Goal: Task Accomplishment & Management: Complete application form

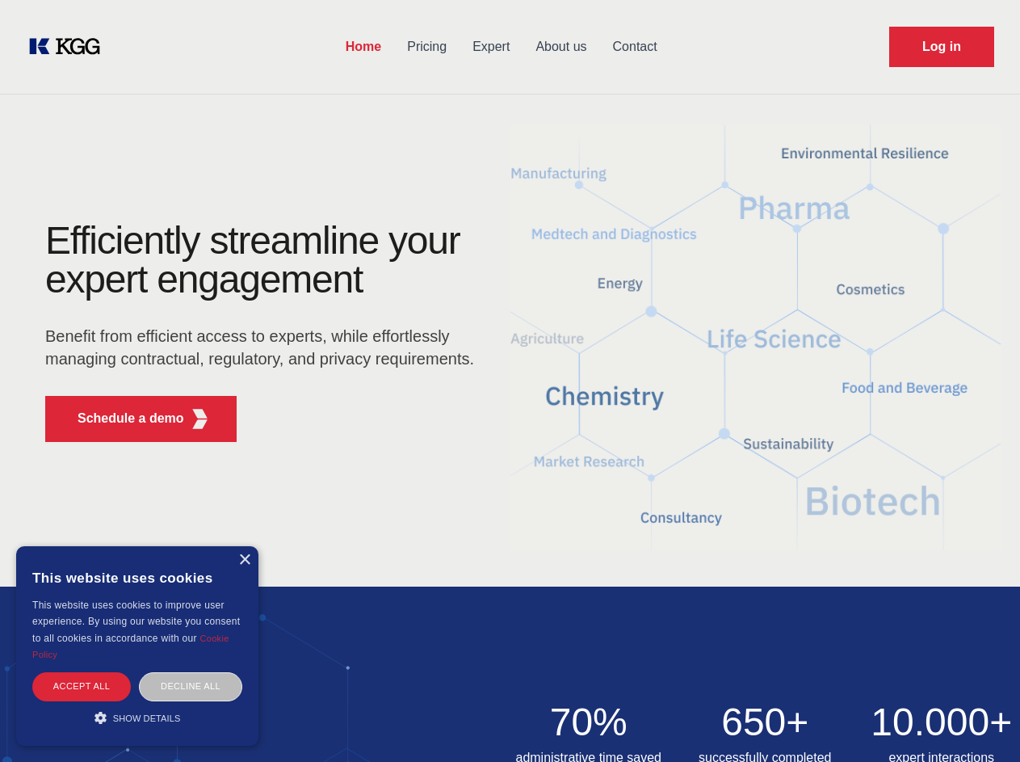
click at [510, 380] on div "Efficiently streamline your expert engagement Benefit from efficient access to …" at bounding box center [264, 337] width 491 height 233
click at [121, 418] on p "Schedule a demo" at bounding box center [131, 418] width 107 height 19
click at [244, 560] on div "× This website uses cookies This website uses cookies to improve user experienc…" at bounding box center [137, 645] width 242 height 199
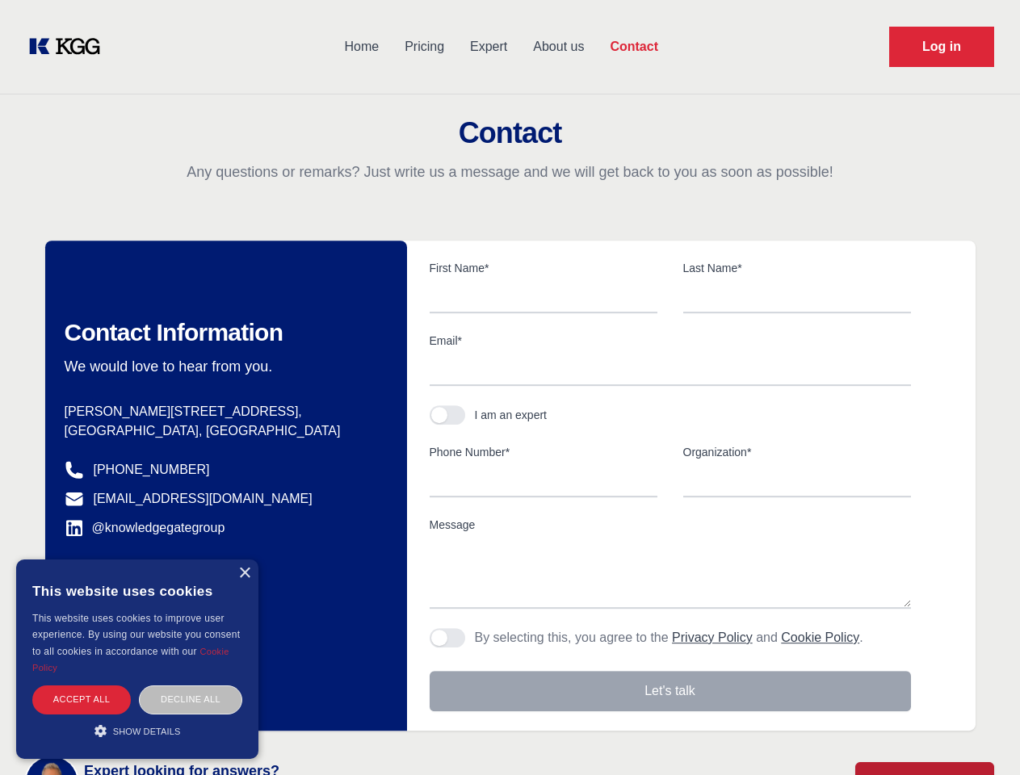
click at [82, 686] on div "Accept all" at bounding box center [81, 700] width 99 height 28
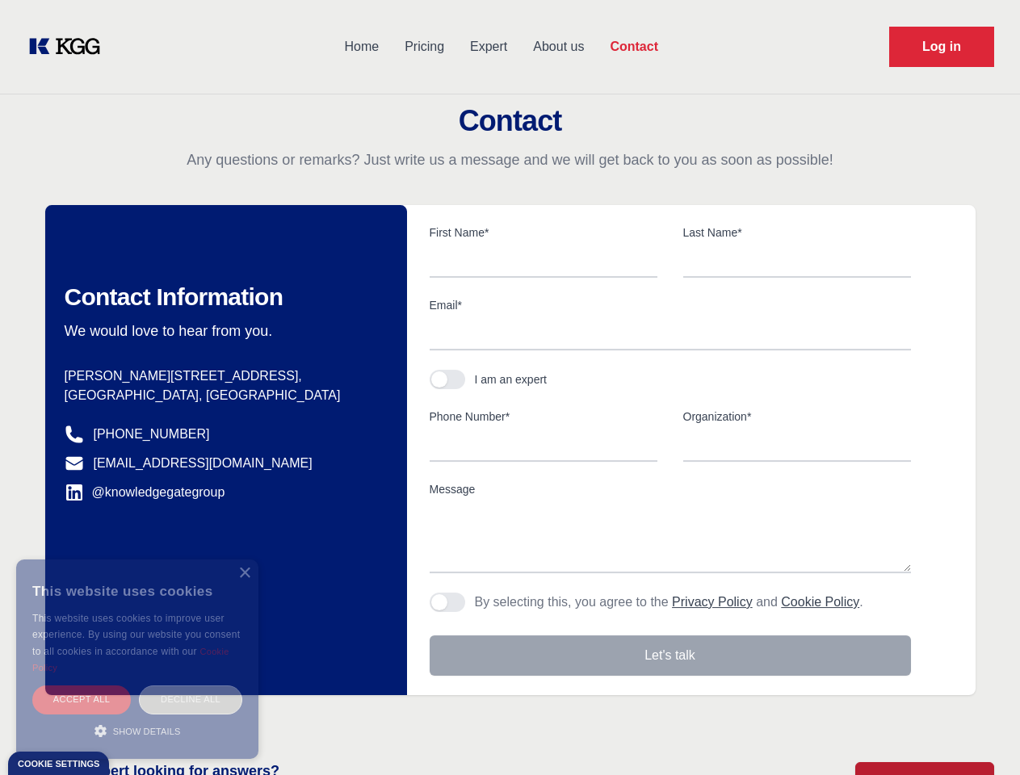
click at [191, 686] on div "Decline all" at bounding box center [190, 700] width 103 height 28
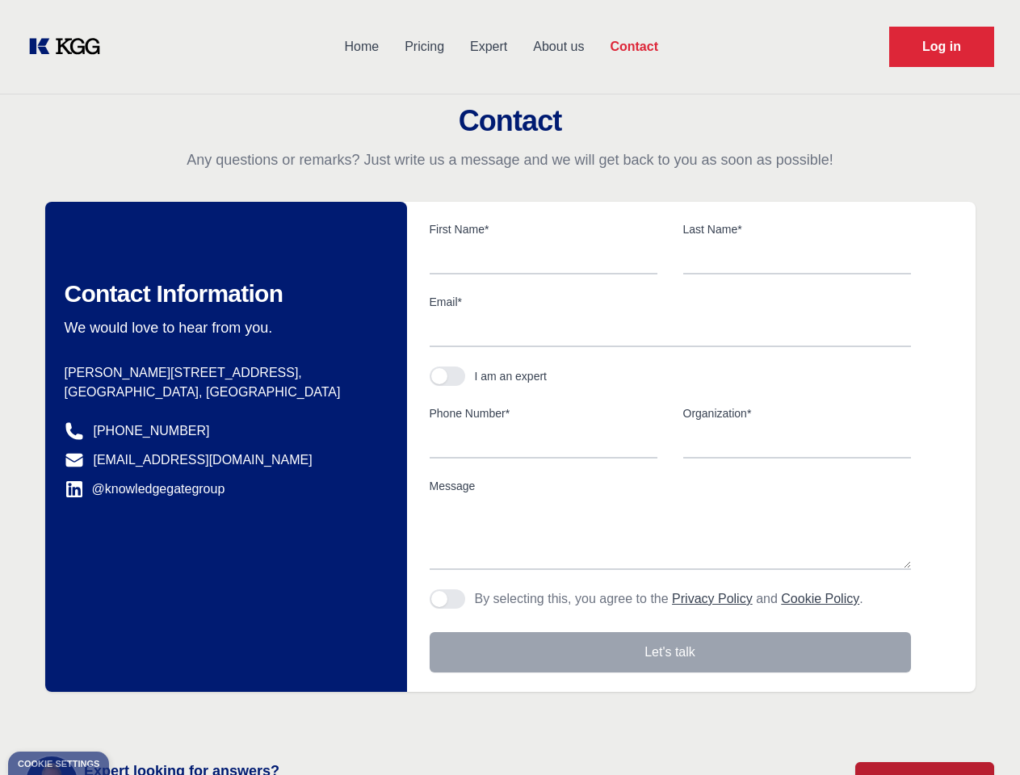
click at [137, 717] on main "Contact Any questions or remarks? Just write us a message and we will get back …" at bounding box center [510, 420] width 1020 height 841
